Goal: Information Seeking & Learning: Learn about a topic

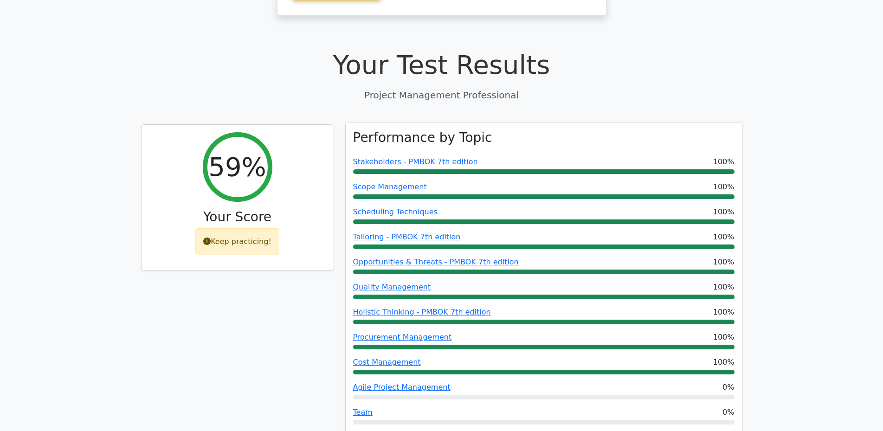
scroll to position [279, 0]
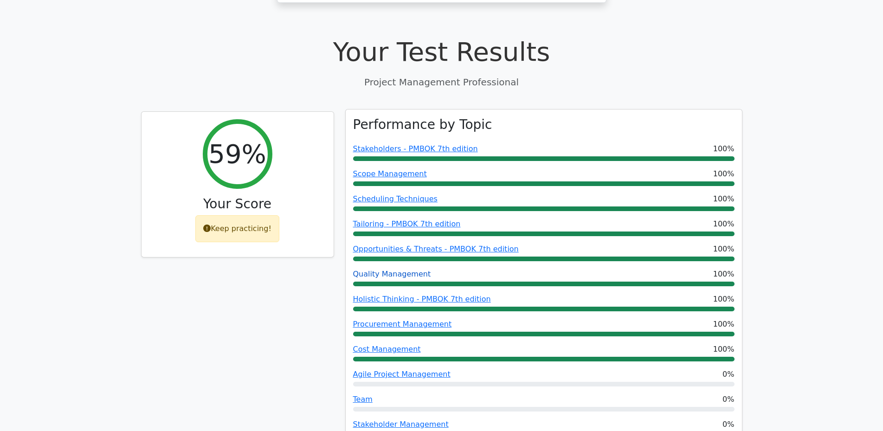
click at [407, 270] on link "Quality Management" at bounding box center [392, 274] width 78 height 9
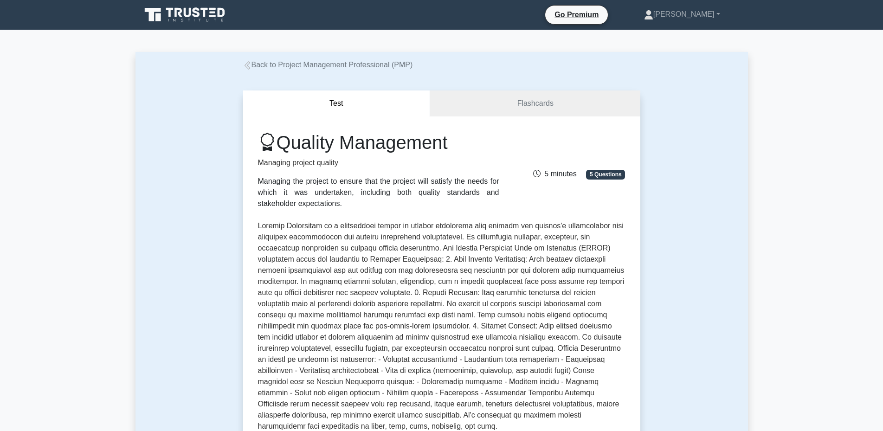
scroll to position [557, 0]
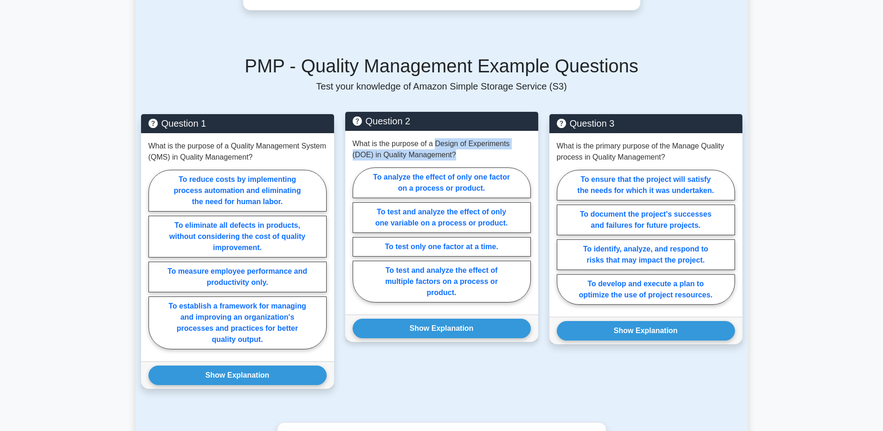
drag, startPoint x: 437, startPoint y: 143, endPoint x: 444, endPoint y: 154, distance: 13.4
click at [444, 154] on p "What is the purpose of a Design of Experiments (DOE) in Quality Management?" at bounding box center [442, 149] width 178 height 22
copy p "Design of Experiments (DOE) in Quality Management?"
